Goal: Task Accomplishment & Management: Use online tool/utility

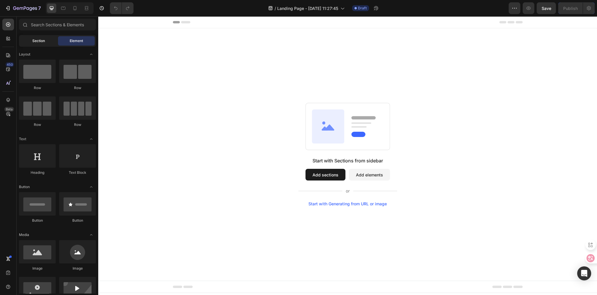
click at [44, 39] on span "Section" at bounding box center [38, 40] width 13 height 5
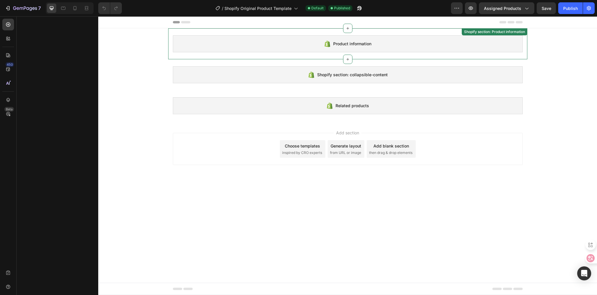
click at [349, 45] on span "Product information" at bounding box center [352, 43] width 38 height 7
